Goal: Task Accomplishment & Management: Manage account settings

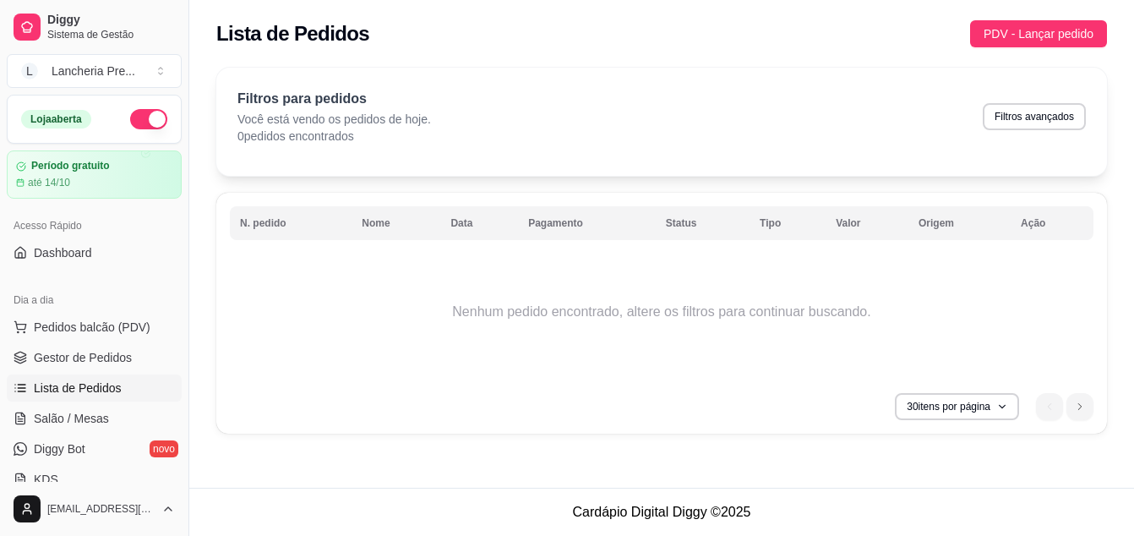
click at [291, 344] on td "Nenhum pedido encontrado, altere os filtros para continuar buscando." at bounding box center [661, 311] width 863 height 135
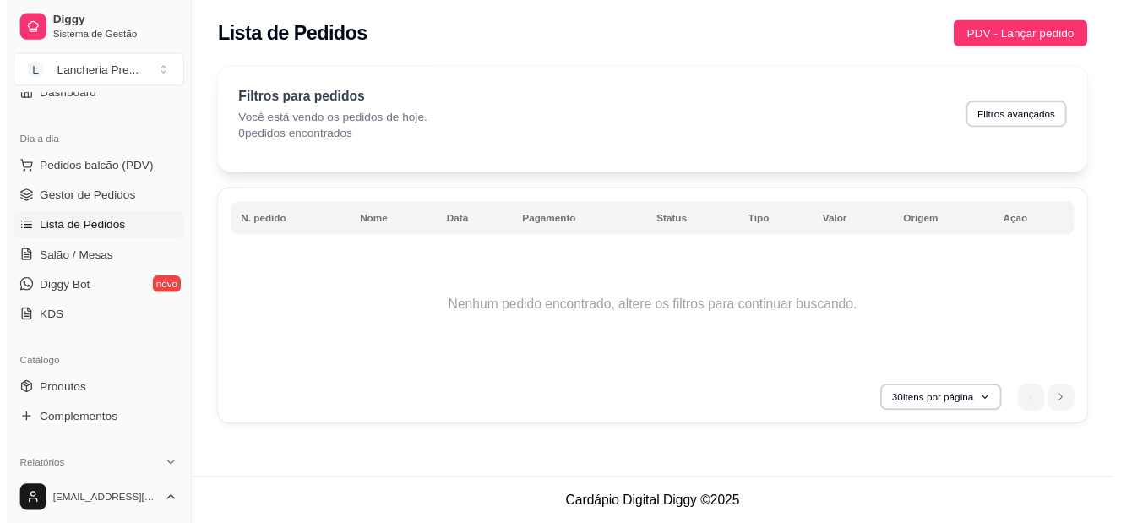
scroll to position [237, 0]
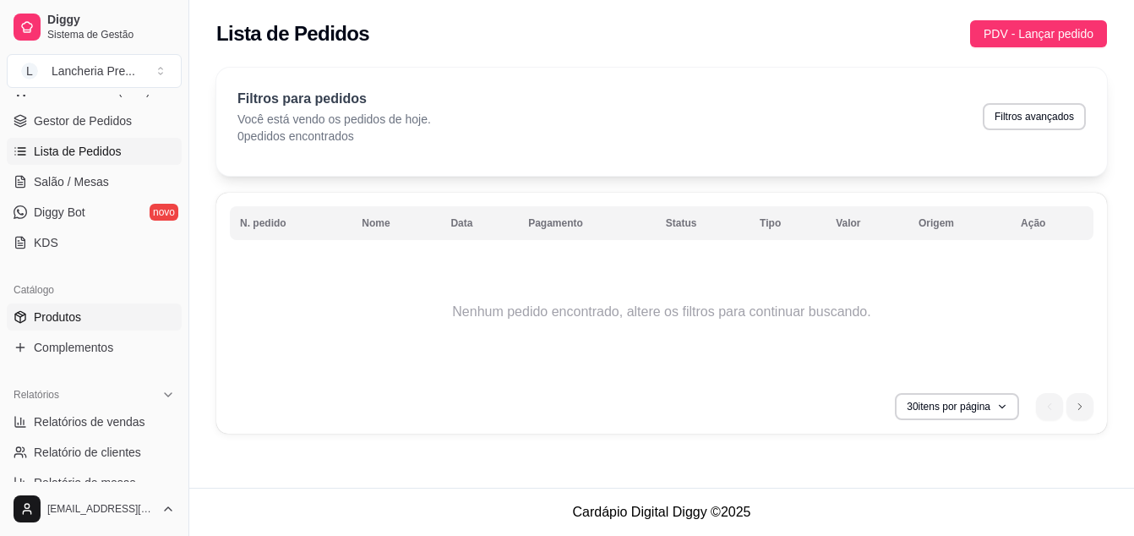
click at [112, 321] on link "Produtos" at bounding box center [94, 316] width 175 height 27
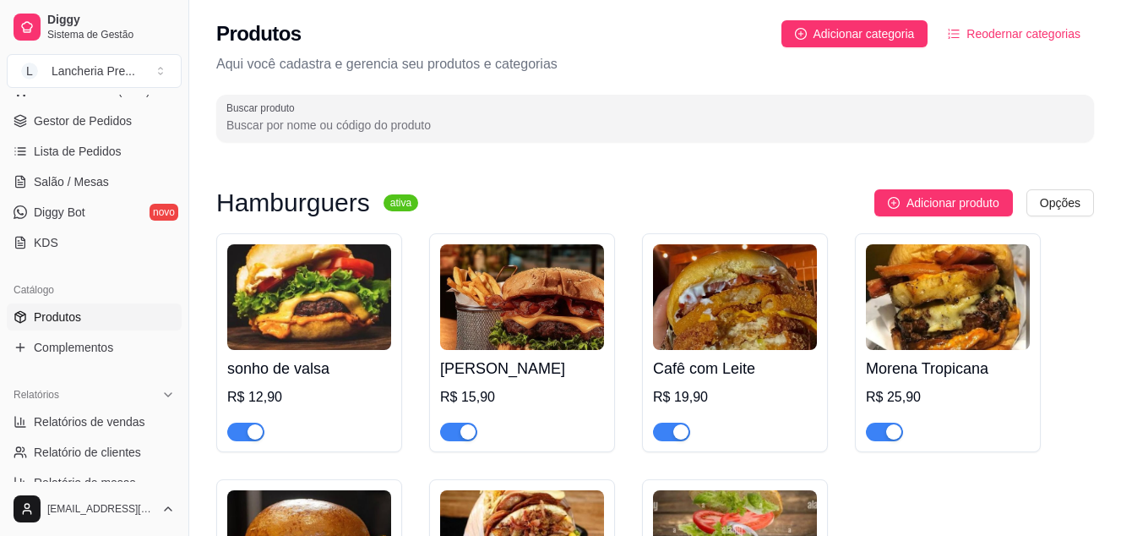
click at [510, 383] on div "Sarará Burguer R$ 15,90" at bounding box center [522, 395] width 164 height 91
click at [87, 150] on span "Lista de Pedidos" at bounding box center [78, 151] width 88 height 17
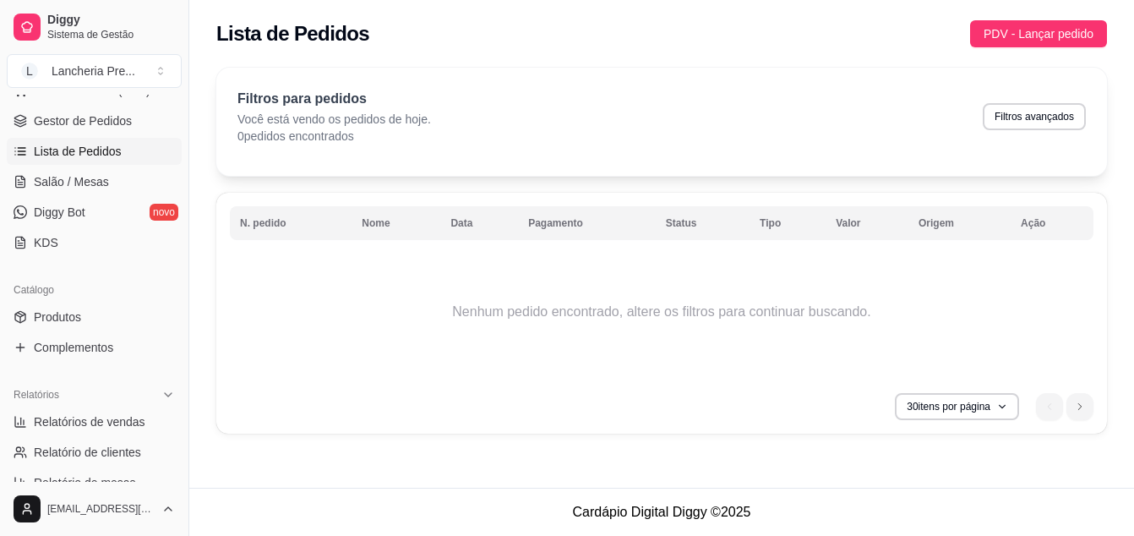
click at [87, 150] on span "Lista de Pedidos" at bounding box center [78, 151] width 88 height 17
click at [79, 139] on link "Lista de Pedidos" at bounding box center [94, 151] width 175 height 27
click at [80, 110] on link "Gestor de Pedidos" at bounding box center [94, 120] width 175 height 27
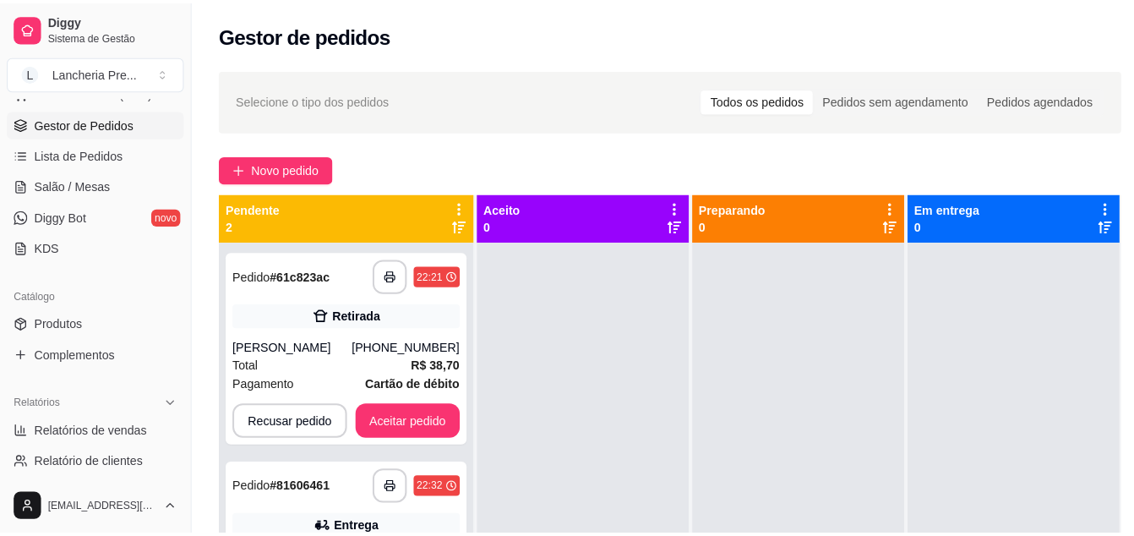
scroll to position [270, 0]
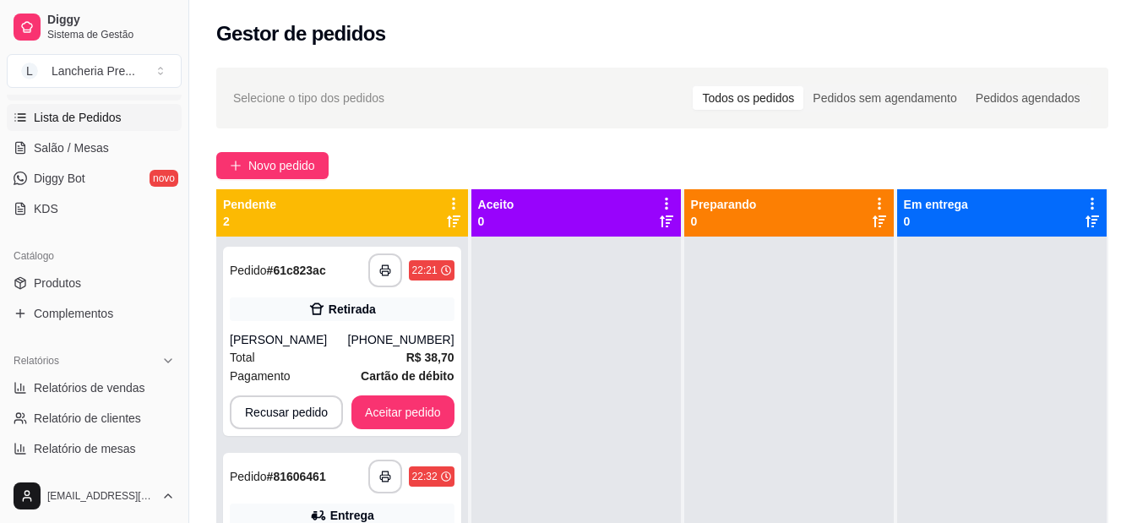
click at [162, 125] on link "Lista de Pedidos" at bounding box center [94, 117] width 175 height 27
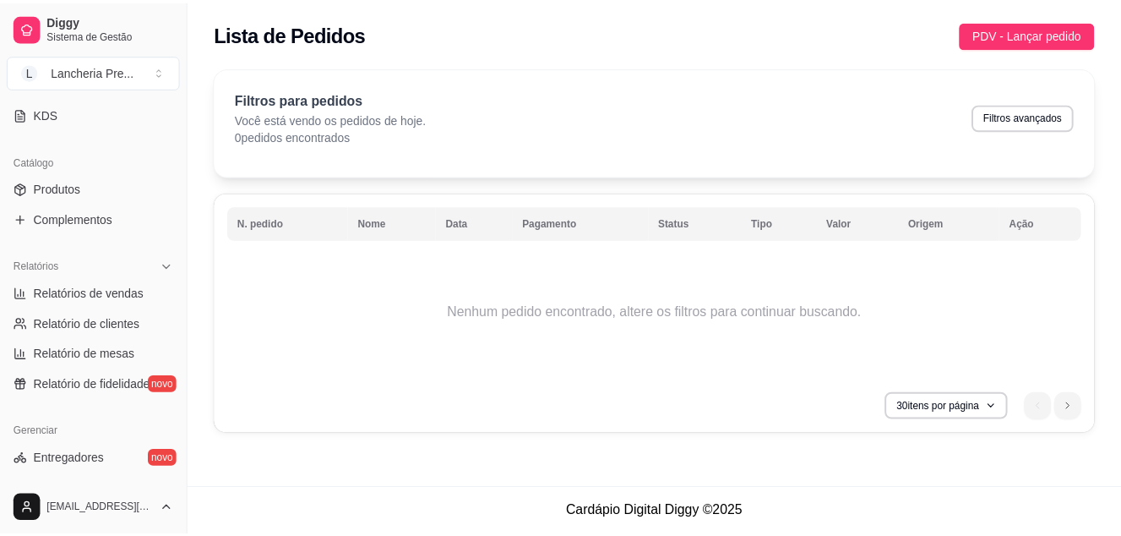
scroll to position [331, 0]
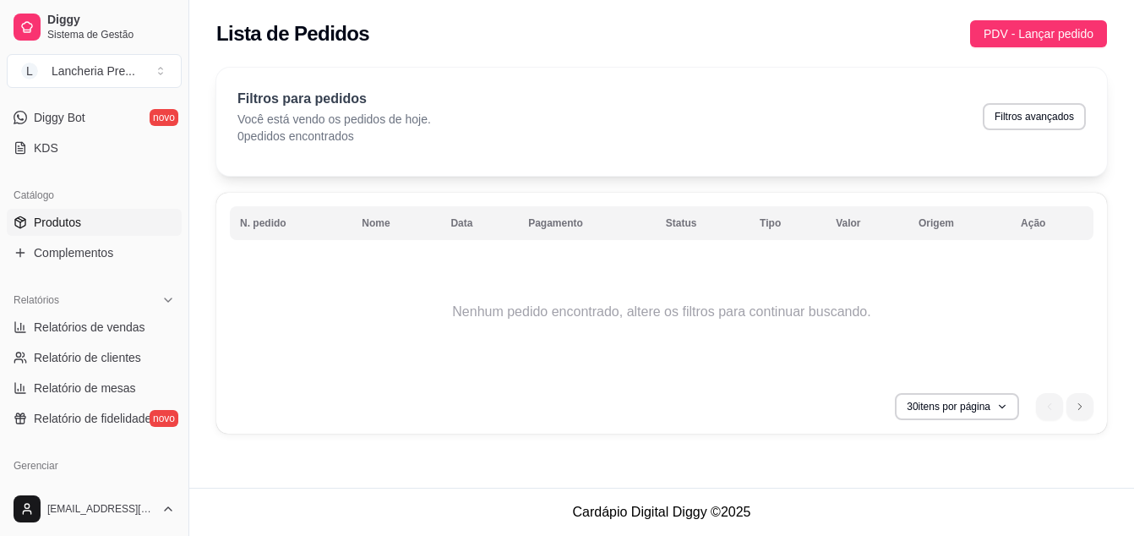
click at [111, 215] on link "Produtos" at bounding box center [94, 222] width 175 height 27
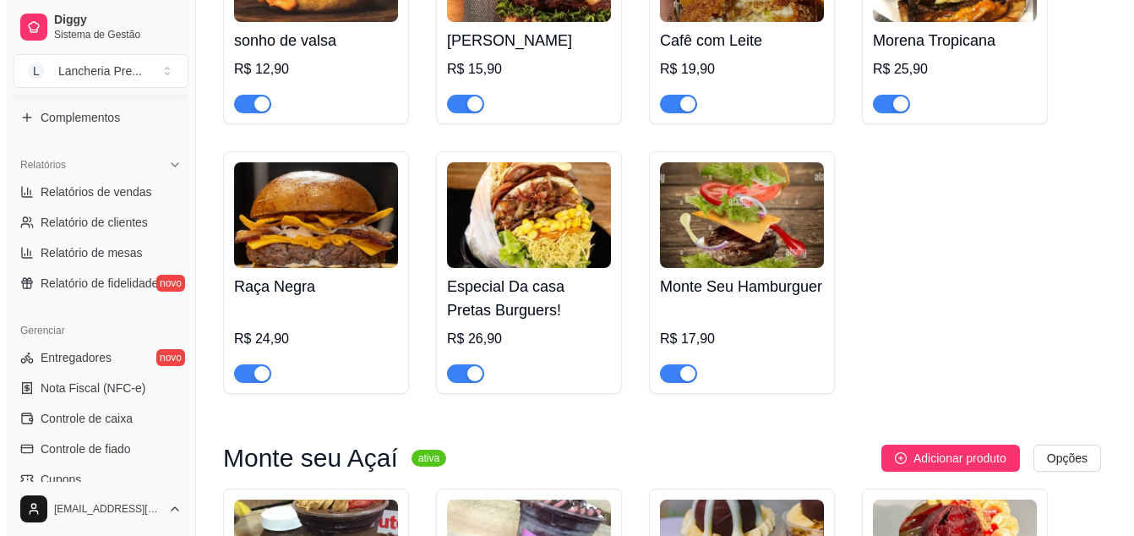
scroll to position [271, 0]
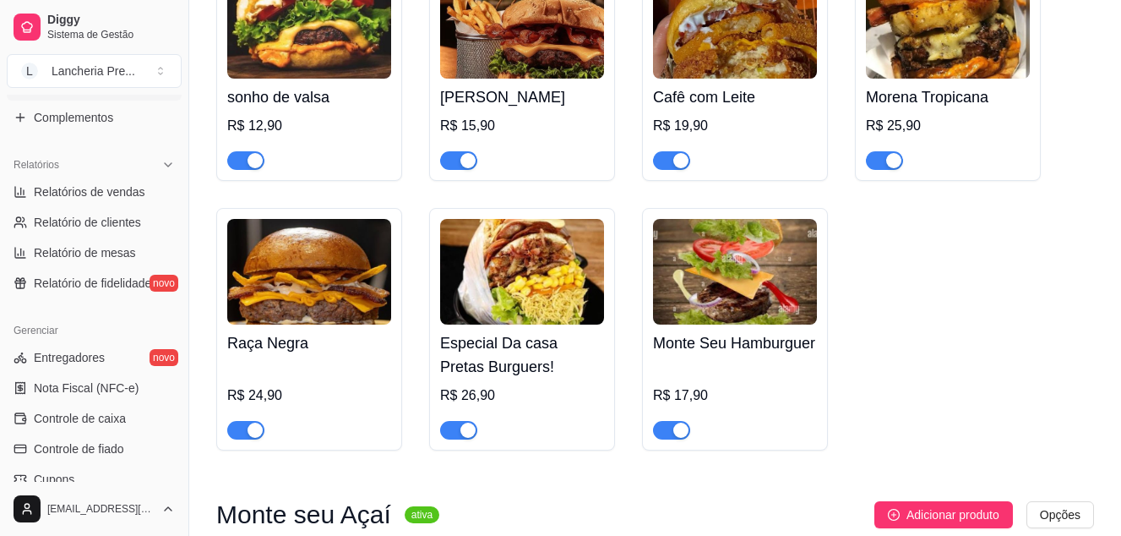
click at [447, 97] on h4 "[PERSON_NAME]" at bounding box center [522, 97] width 164 height 24
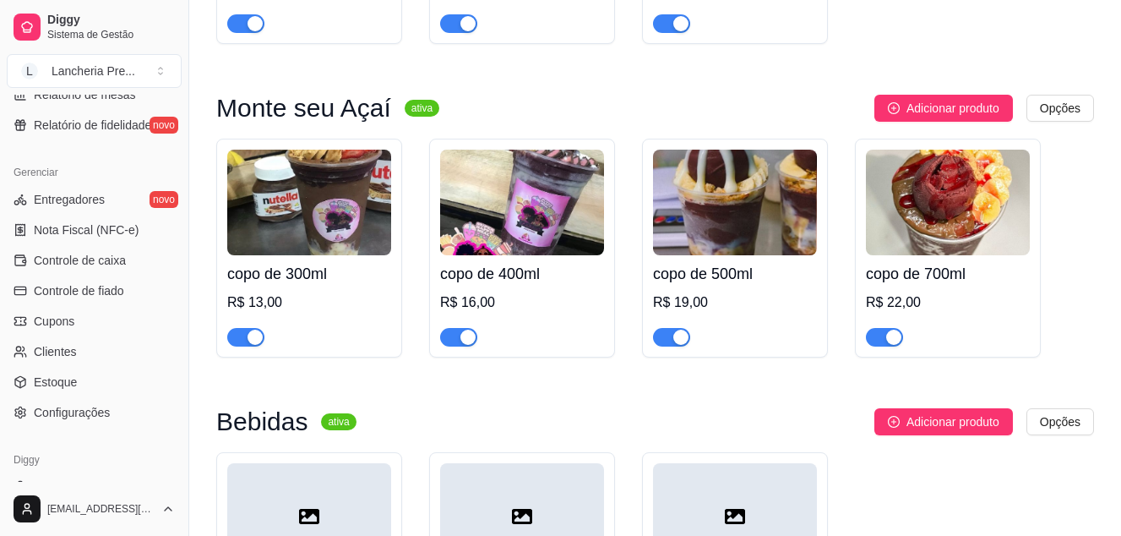
scroll to position [669, 0]
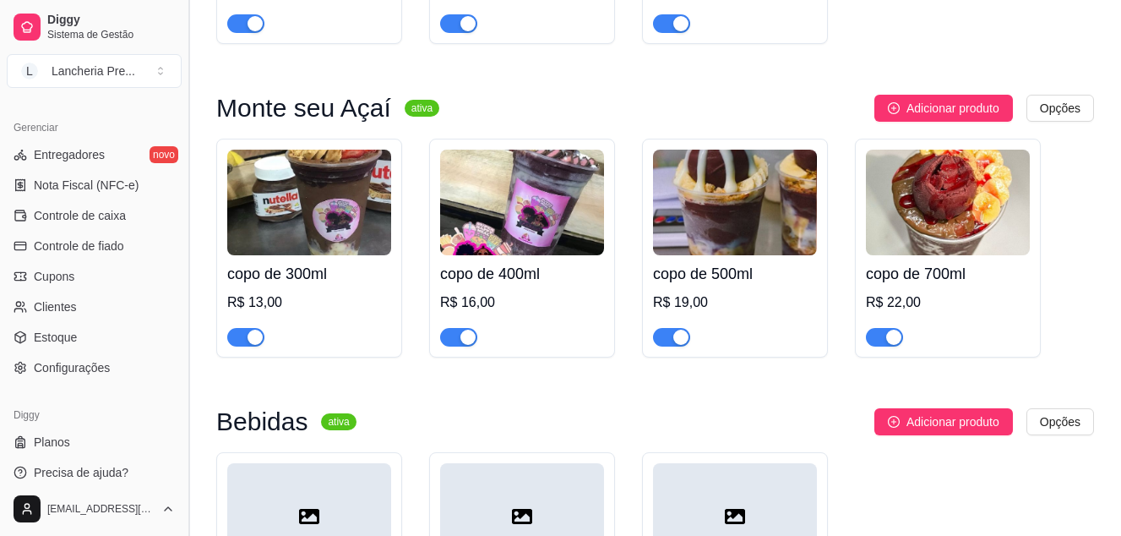
click at [182, 106] on button "Toggle Sidebar" at bounding box center [189, 268] width 14 height 536
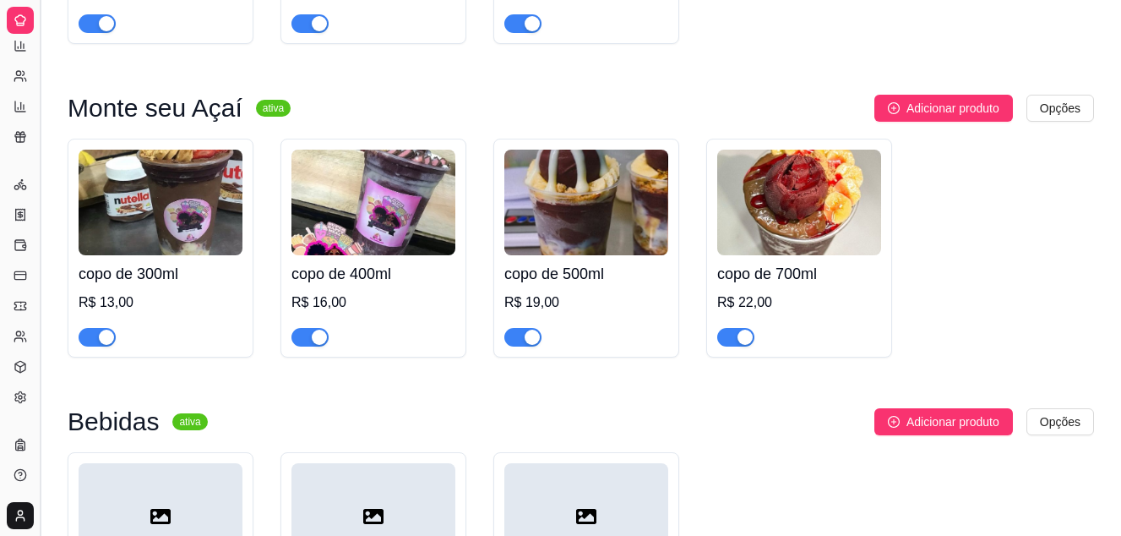
scroll to position [340, 0]
click at [39, 102] on button "Toggle Sidebar" at bounding box center [40, 268] width 14 height 536
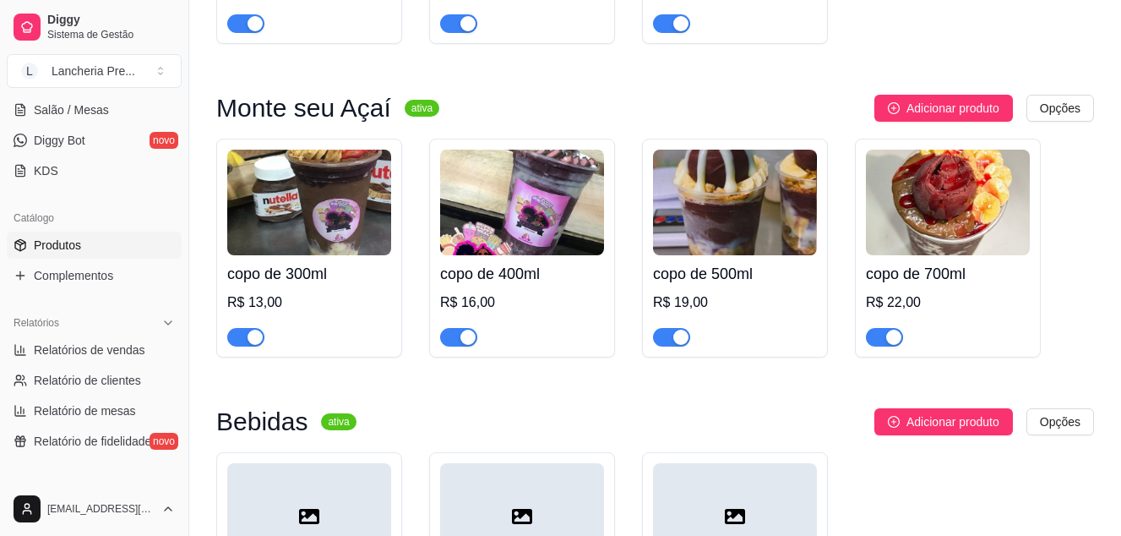
scroll to position [262, 0]
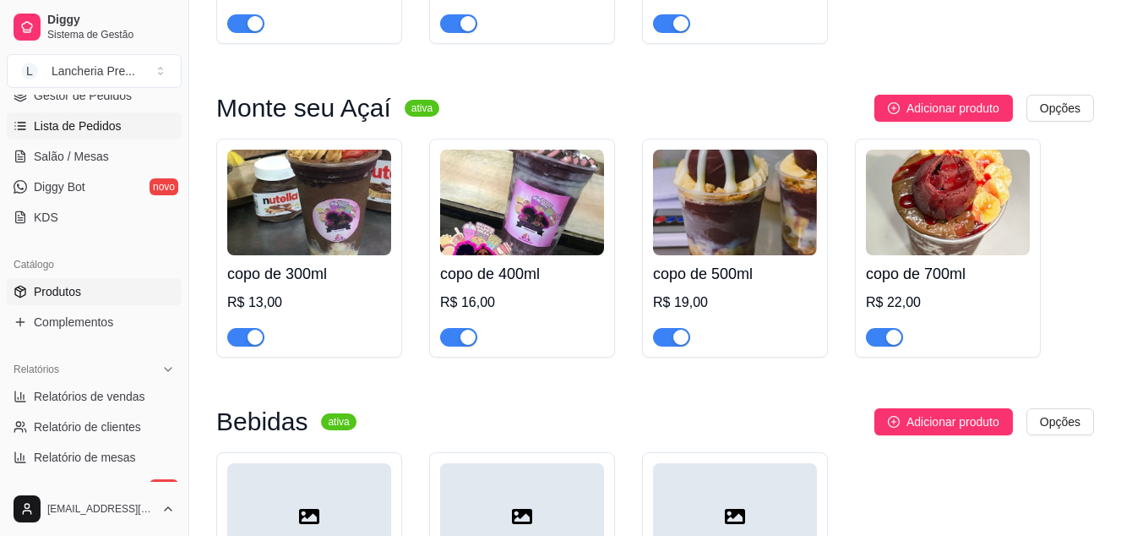
click at [128, 133] on link "Lista de Pedidos" at bounding box center [94, 125] width 175 height 27
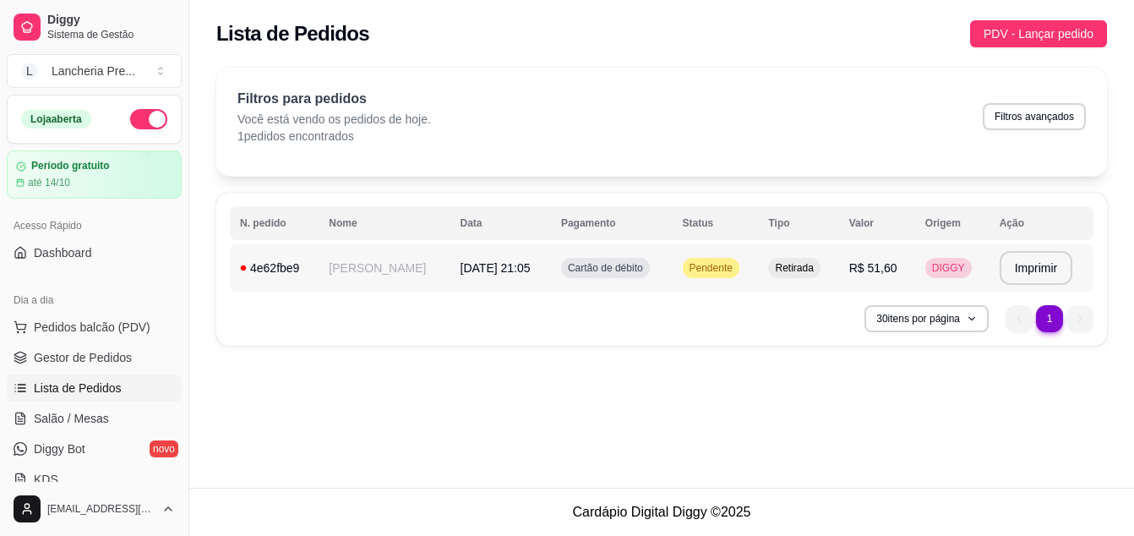
click at [342, 265] on td "João" at bounding box center [383, 267] width 131 height 47
